Goal: Find specific page/section: Locate a particular part of the current website

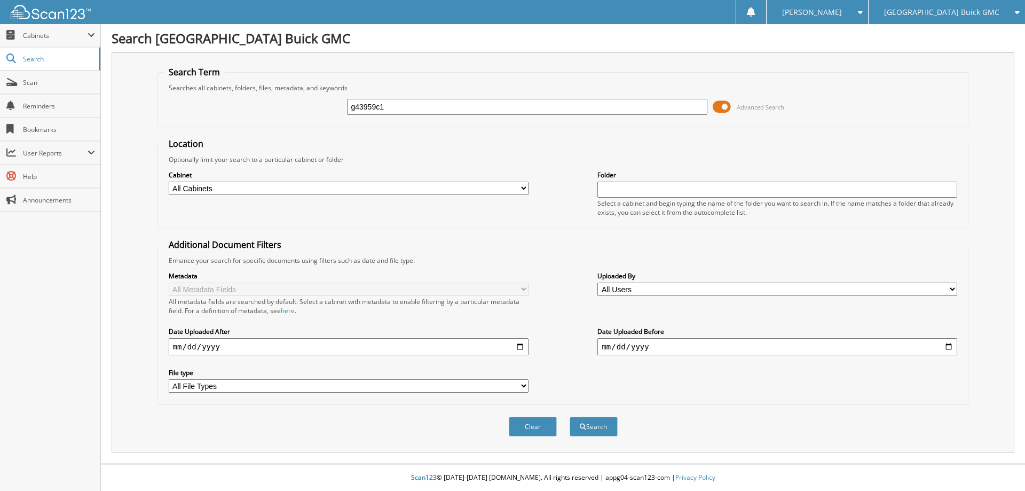
type input "g43959c1"
click at [570, 417] on button "Search" at bounding box center [594, 427] width 48 height 20
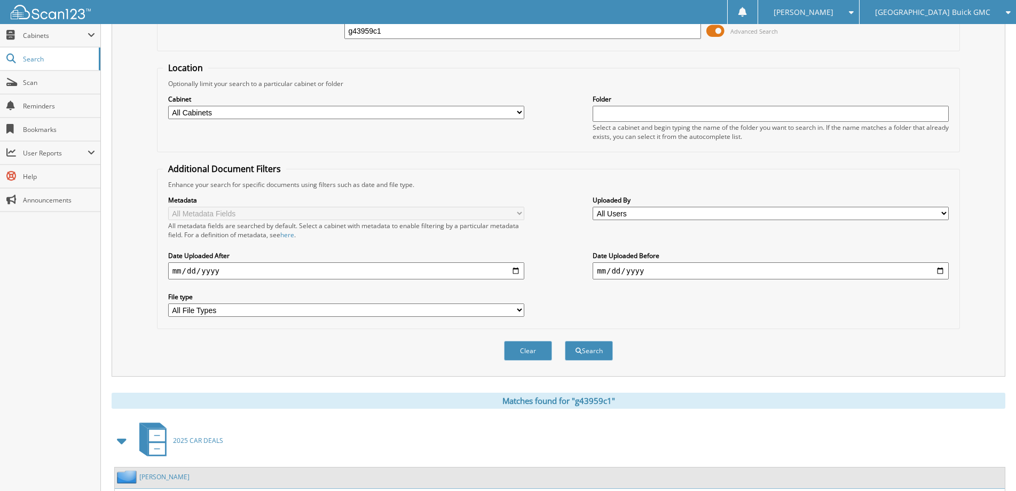
scroll to position [166, 0]
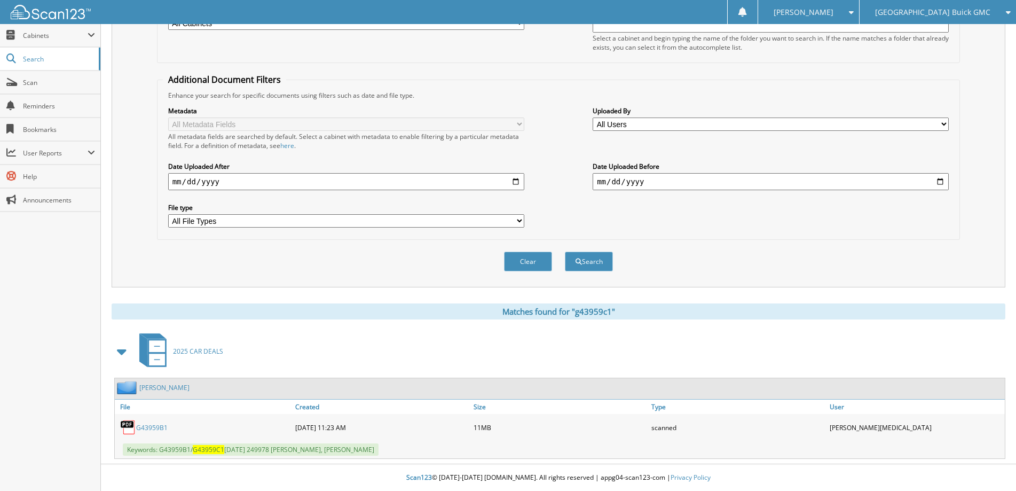
click at [152, 429] on link "G43959B1" at bounding box center [152, 427] width 32 height 9
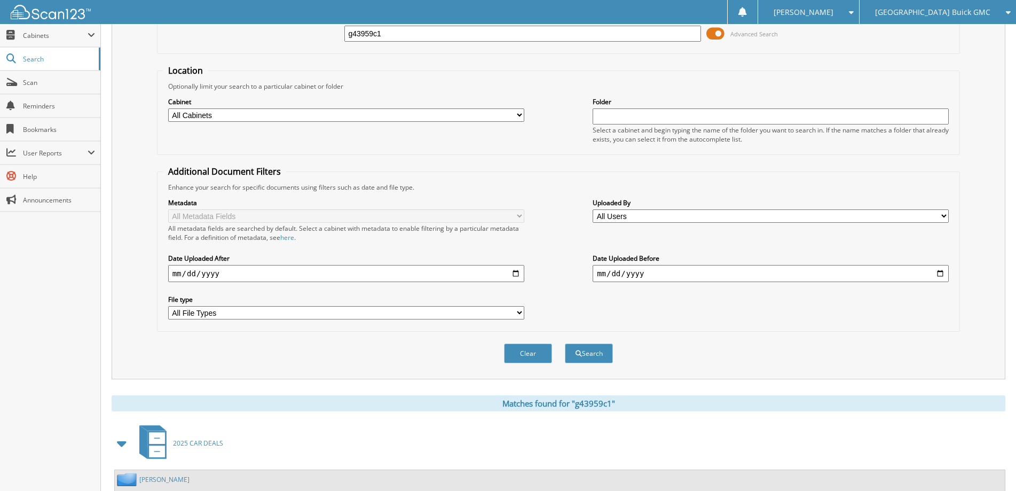
scroll to position [0, 0]
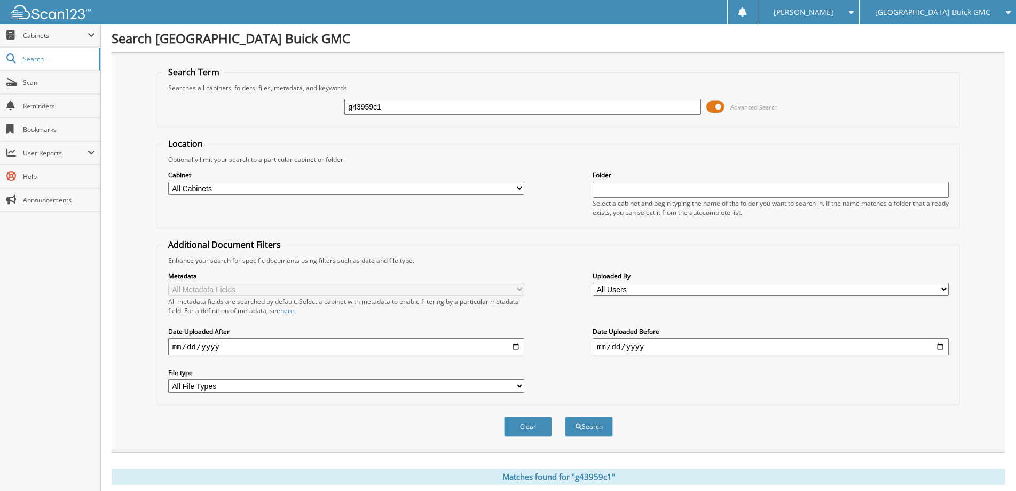
click at [396, 102] on input "g43959c1" at bounding box center [522, 107] width 356 height 16
click at [693, 56] on div "Search Term Searches all cabinets, folders, files, metadata, and keywords g4395…" at bounding box center [559, 252] width 894 height 400
